Goal: Register for event/course

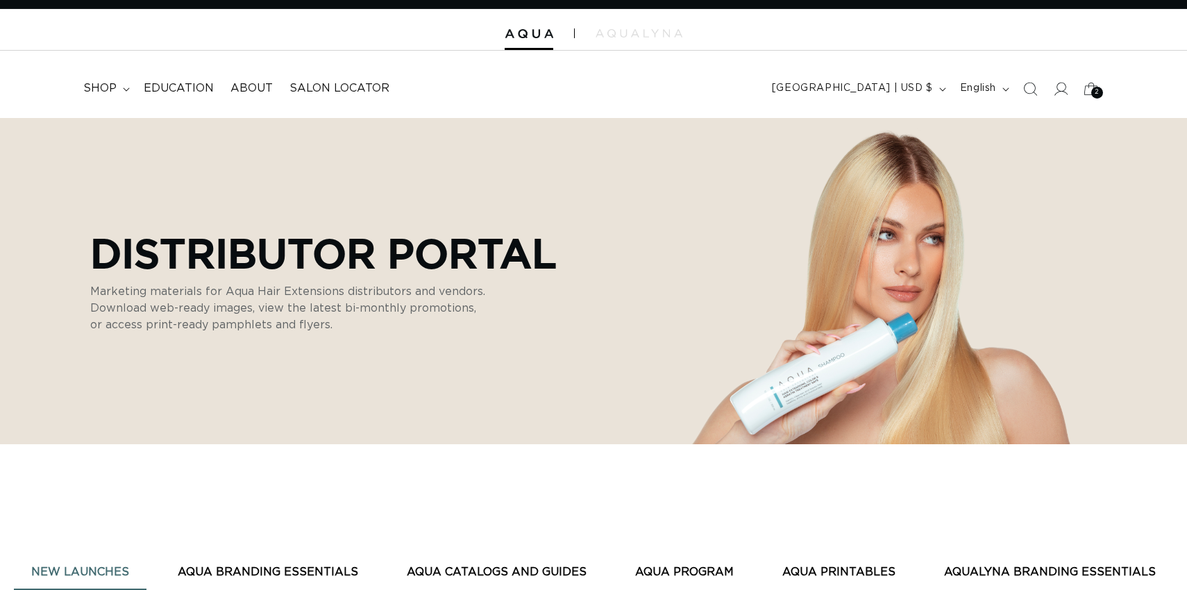
scroll to position [28, 0]
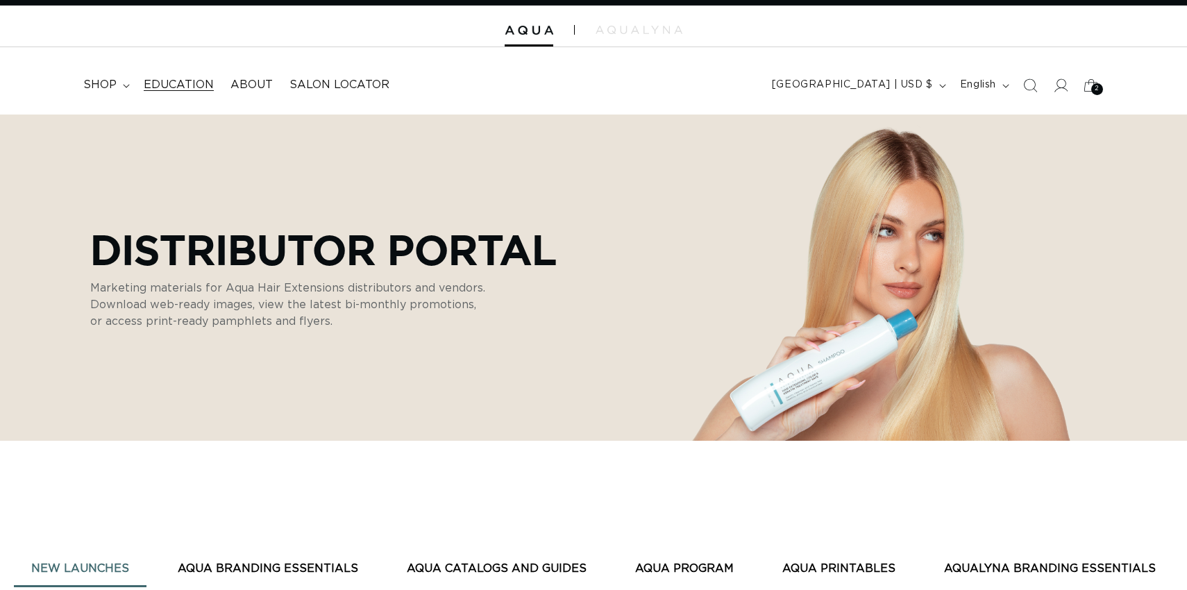
click at [188, 81] on span "Education" at bounding box center [179, 85] width 70 height 15
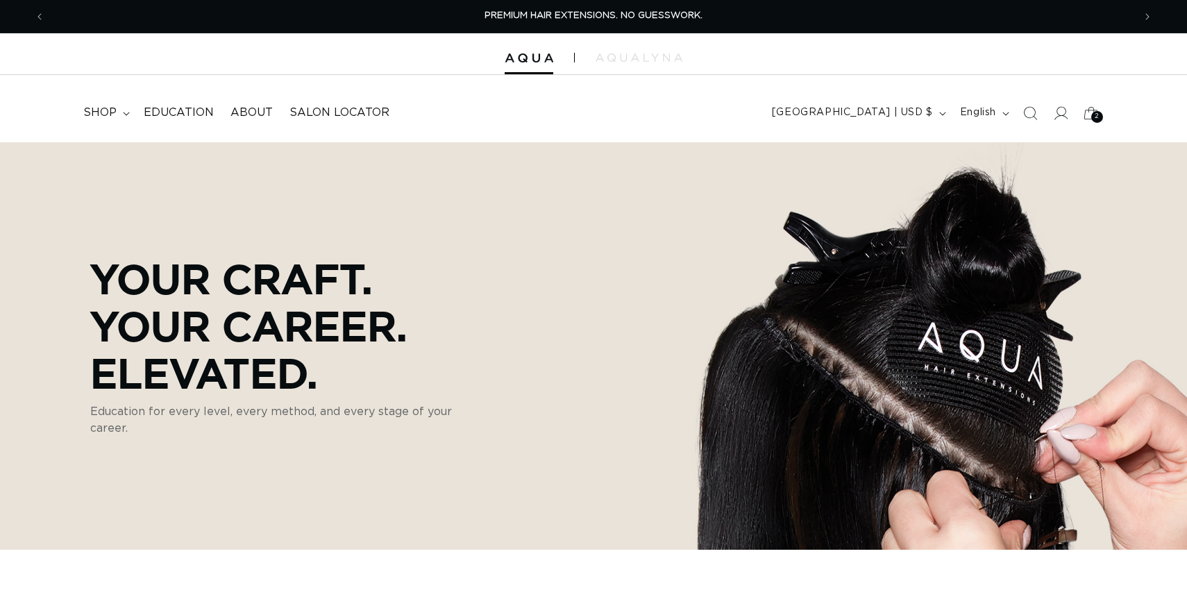
scroll to position [3, 0]
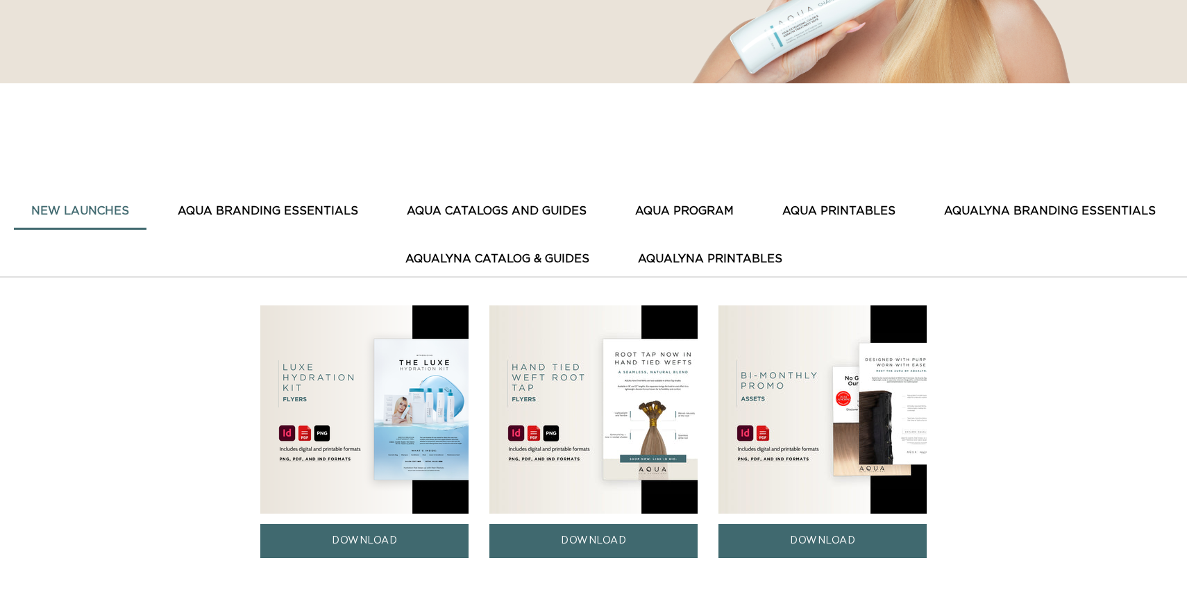
scroll to position [421, 0]
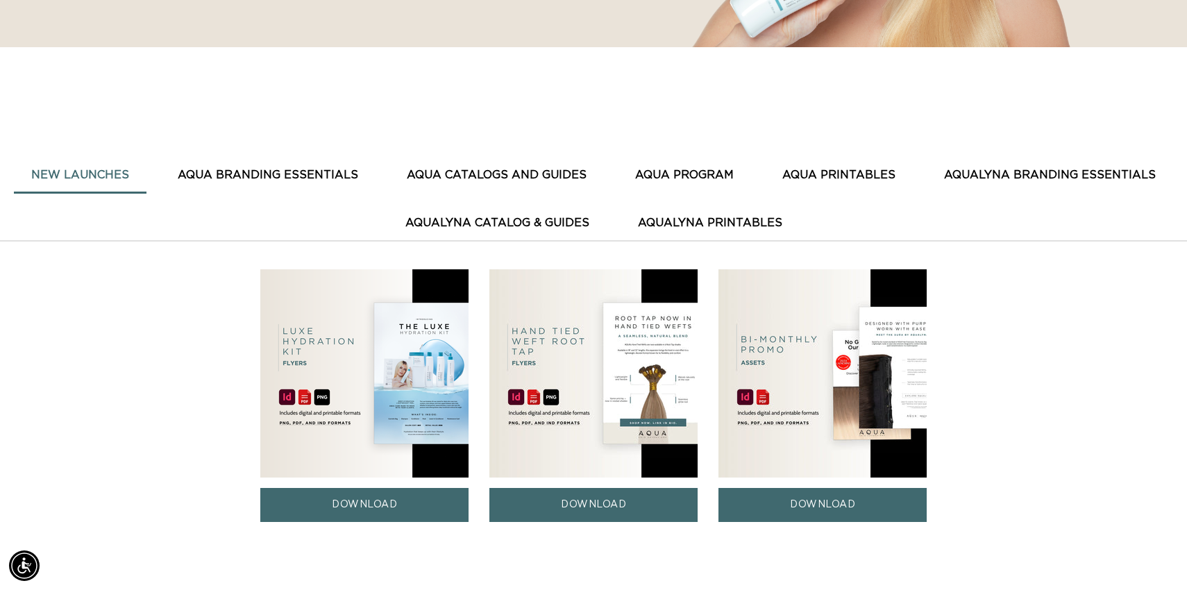
click at [451, 221] on button "AquaLyna Catalog & Guides" at bounding box center [497, 223] width 219 height 34
click at [516, 223] on button "AquaLyna Catalog & Guides" at bounding box center [497, 223] width 219 height 34
click at [679, 225] on button "AquaLyna Printables" at bounding box center [709, 223] width 179 height 34
click at [458, 223] on button "AquaLyna Catalog & Guides" at bounding box center [497, 223] width 219 height 34
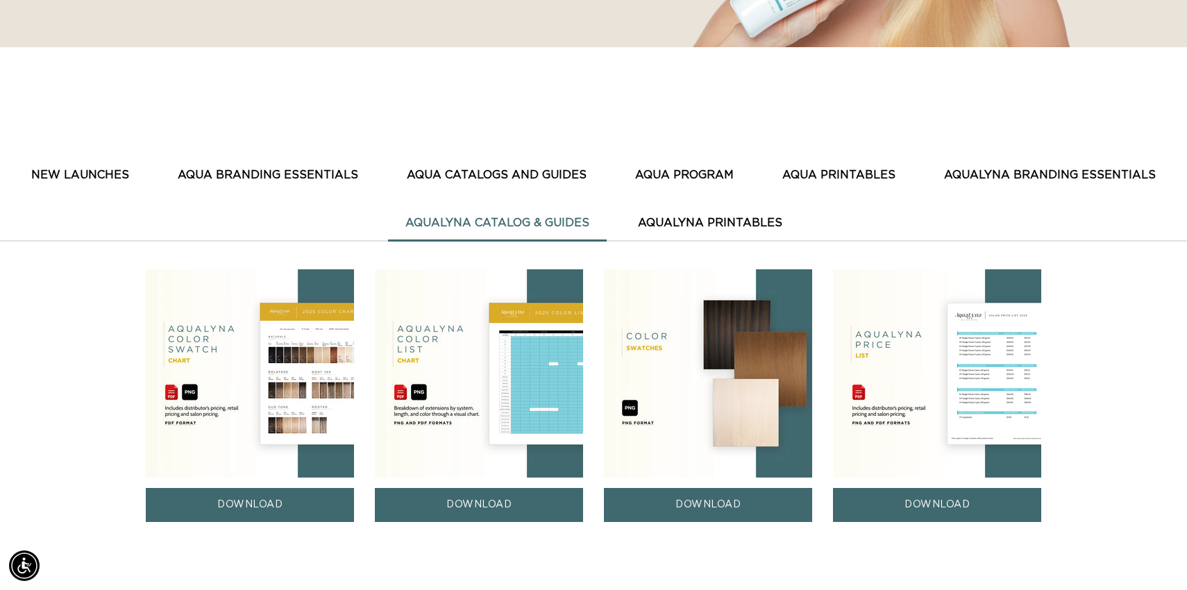
scroll to position [0, 0]
click at [260, 498] on link "DOWNLOAD" at bounding box center [250, 505] width 208 height 34
click at [914, 509] on link "DOWNLOAD" at bounding box center [937, 505] width 208 height 34
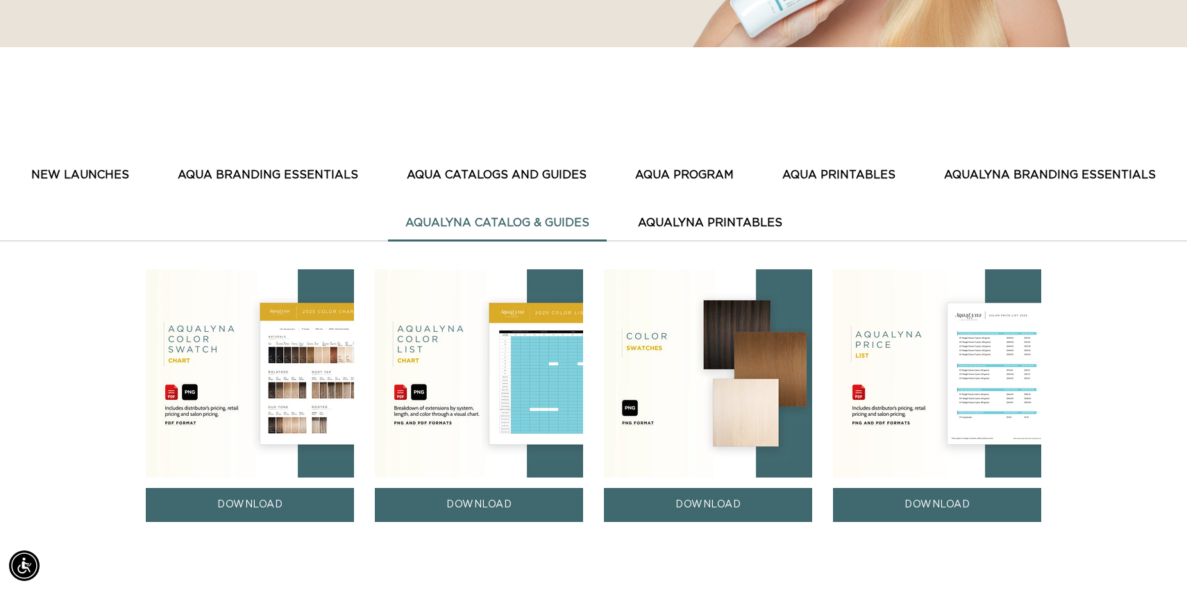
click at [512, 507] on link "DOWNLOAD" at bounding box center [479, 505] width 208 height 34
click at [743, 512] on link "DOWNLOAD" at bounding box center [708, 505] width 208 height 34
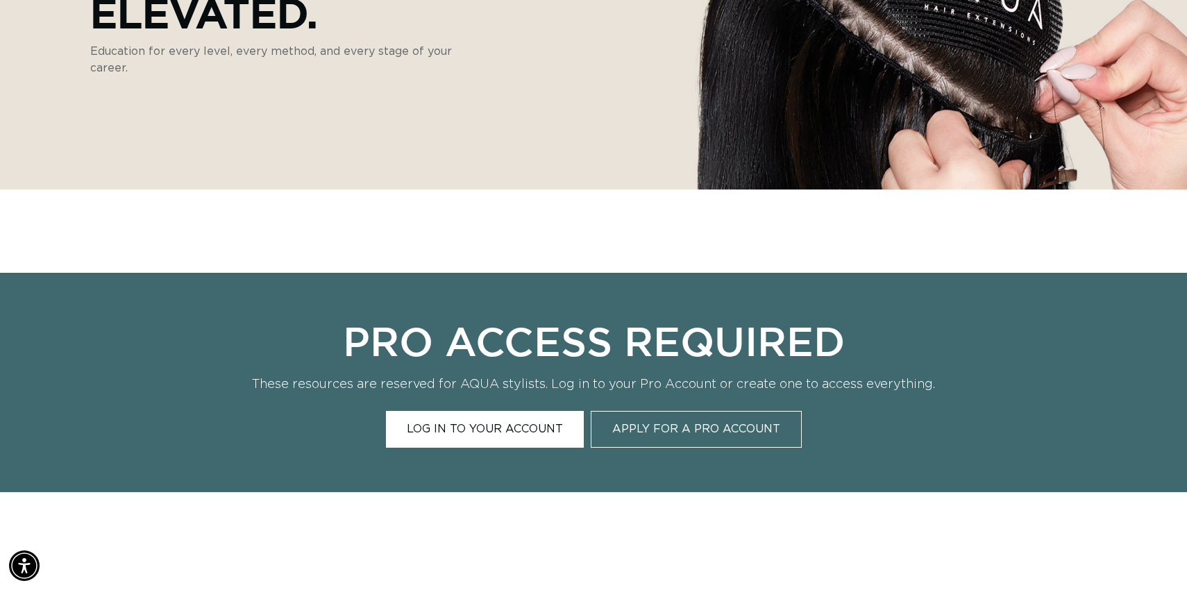
click at [531, 434] on link "Log In to Your Account" at bounding box center [485, 429] width 198 height 37
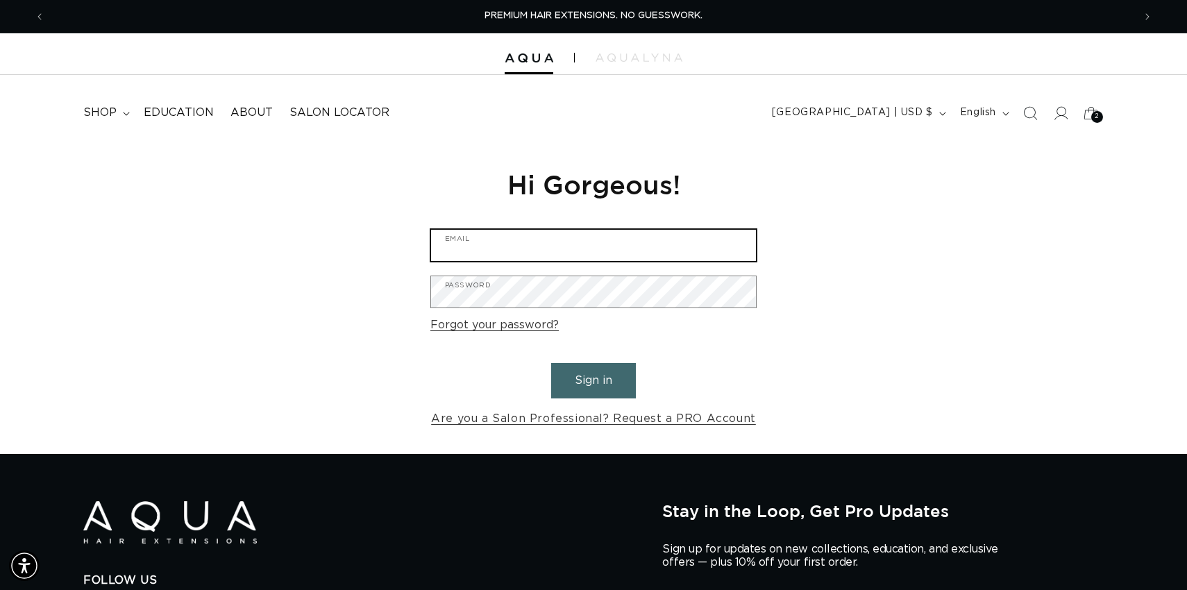
type input "leighanne@aquahairextensions.com"
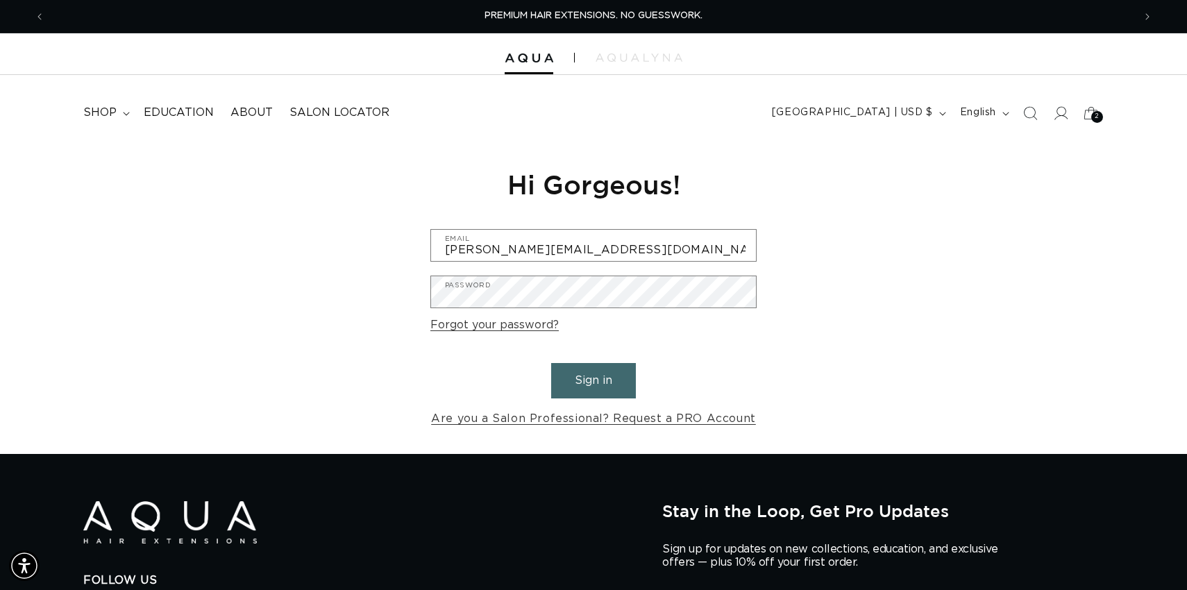
click at [598, 380] on button "Sign in" at bounding box center [593, 380] width 85 height 35
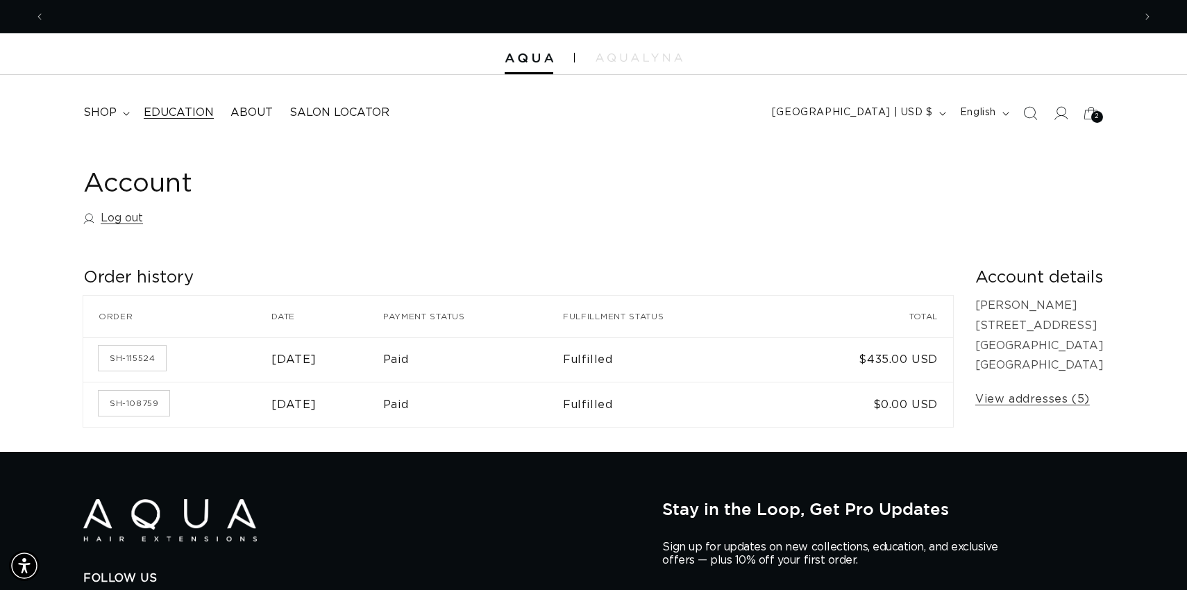
scroll to position [0, 1088]
click at [192, 108] on span "Education" at bounding box center [179, 112] width 70 height 15
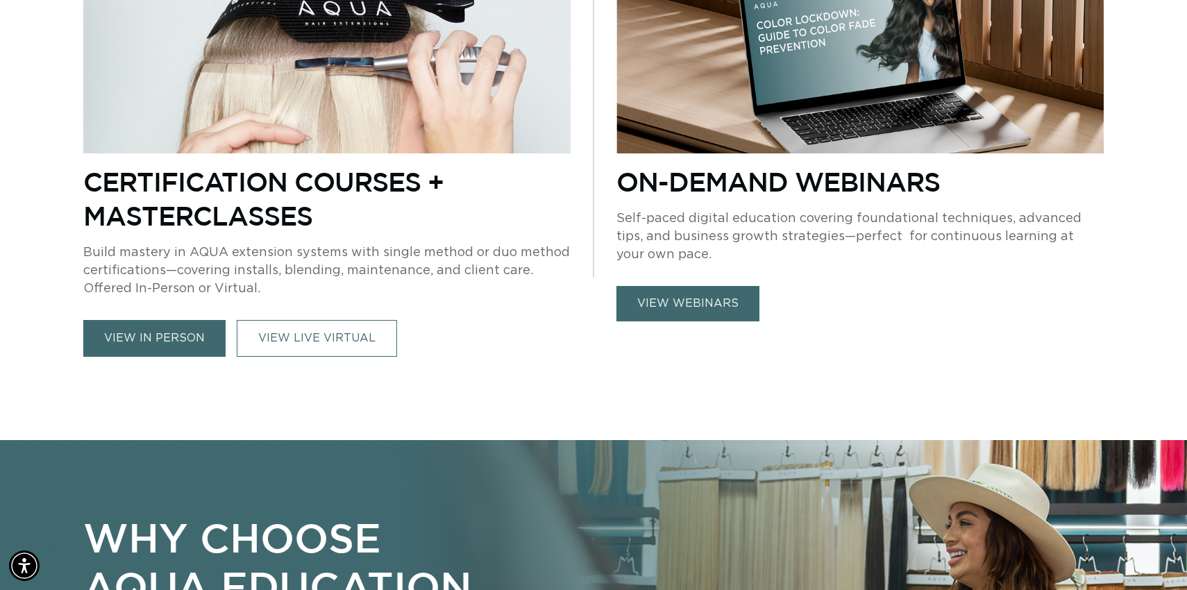
scroll to position [743, 0]
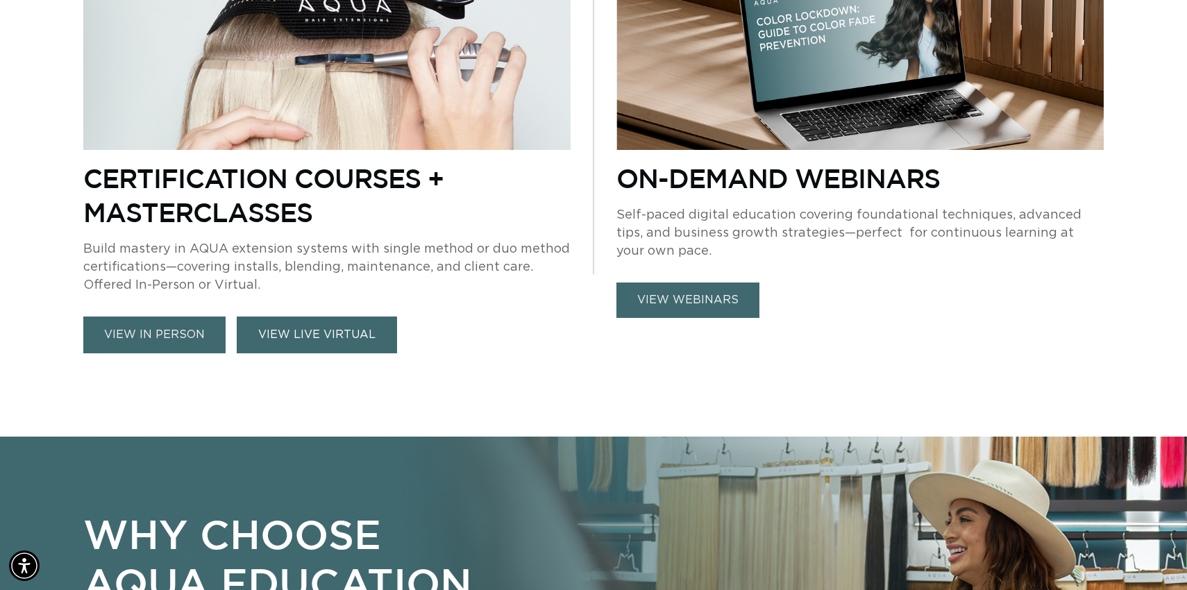
click at [314, 336] on link "VIEW LIVE VIRTUAL" at bounding box center [317, 334] width 160 height 37
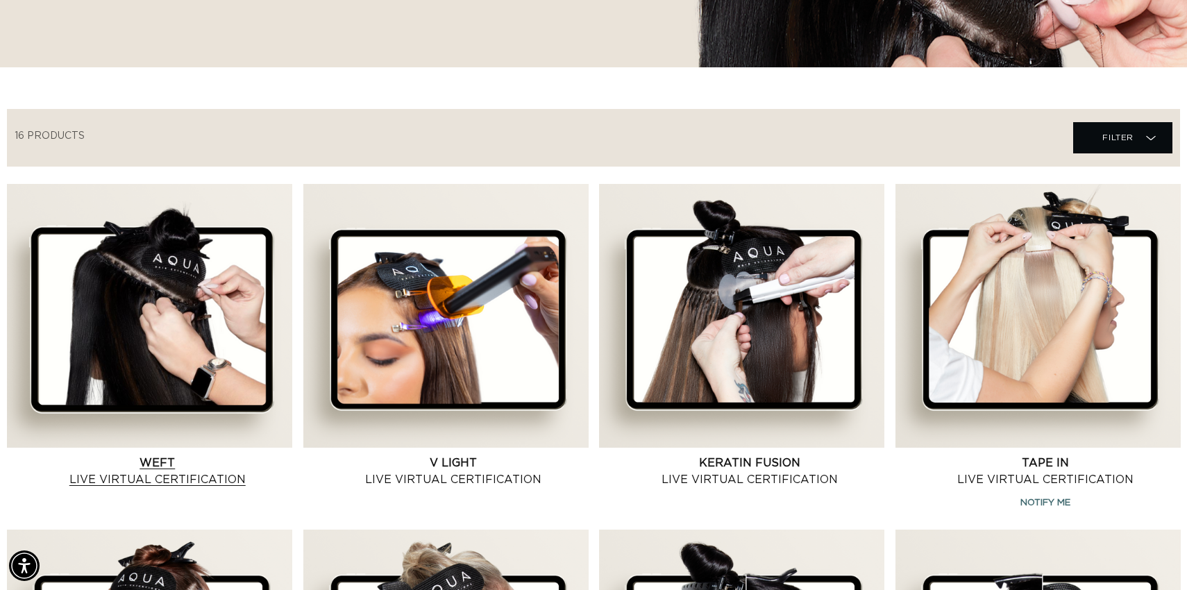
click at [164, 455] on link "Weft Live Virtual Certification" at bounding box center [157, 471] width 269 height 33
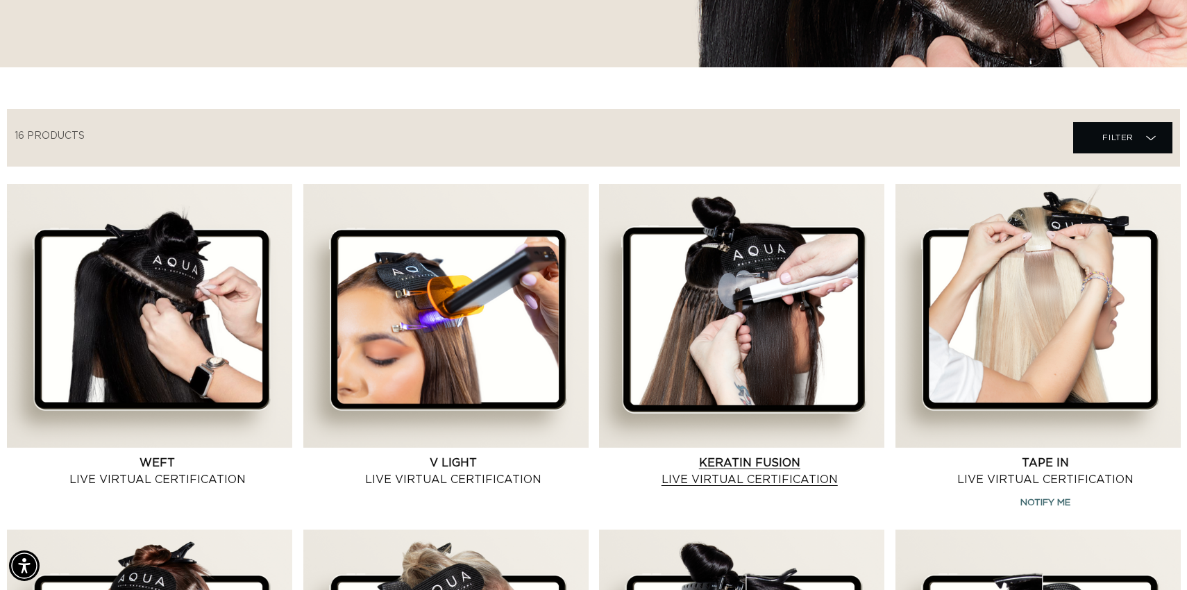
click at [759, 455] on link "Keratin Fusion Live Virtual Certification" at bounding box center [749, 471] width 269 height 33
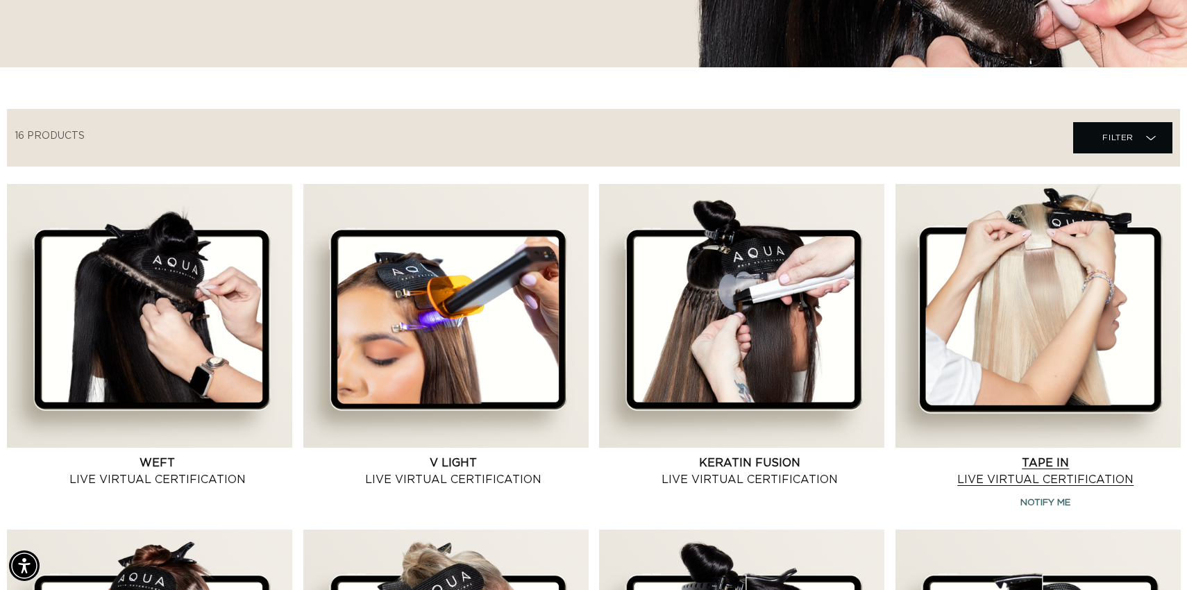
click at [1054, 455] on link "Tape In Live Virtual Certification" at bounding box center [1045, 471] width 269 height 33
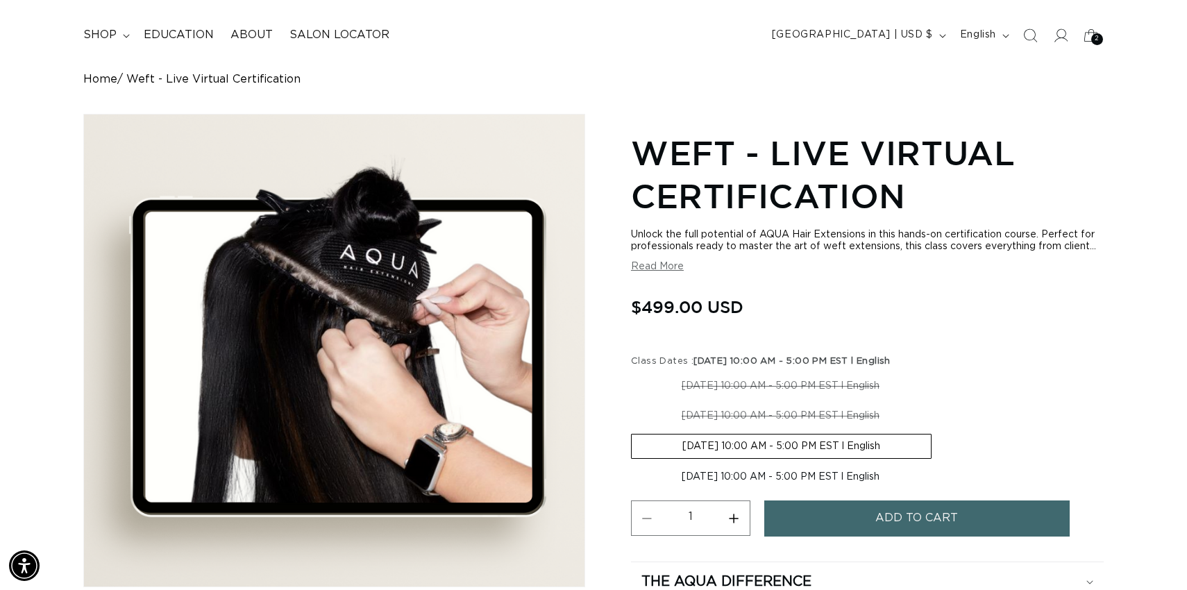
scroll to position [0, 1088]
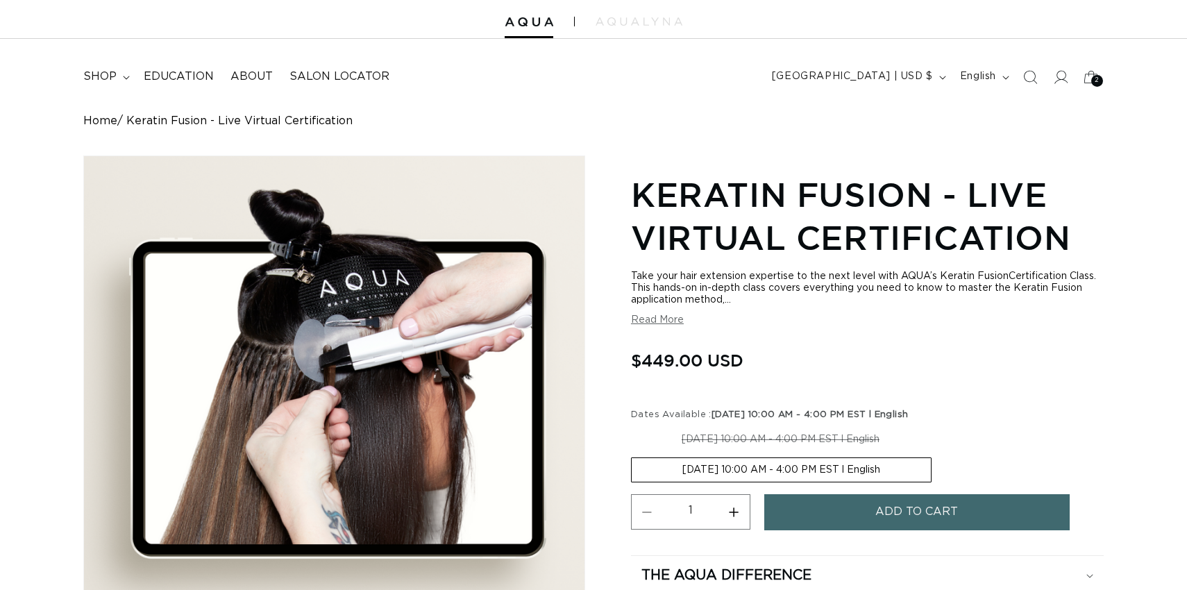
scroll to position [51, 0]
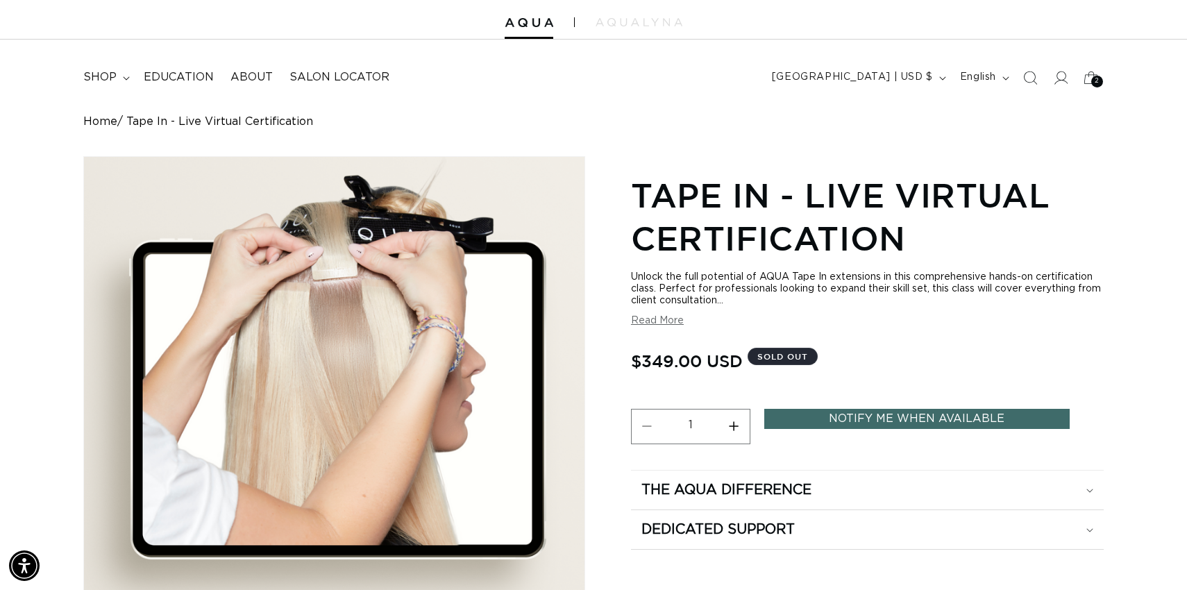
scroll to position [74, 0]
